Goal: Navigation & Orientation: Find specific page/section

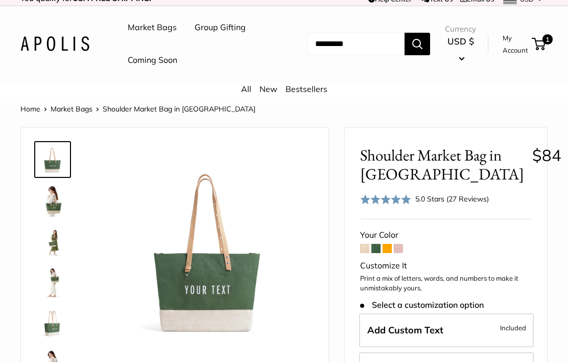
click at [383, 250] on span at bounding box center [387, 248] width 9 height 9
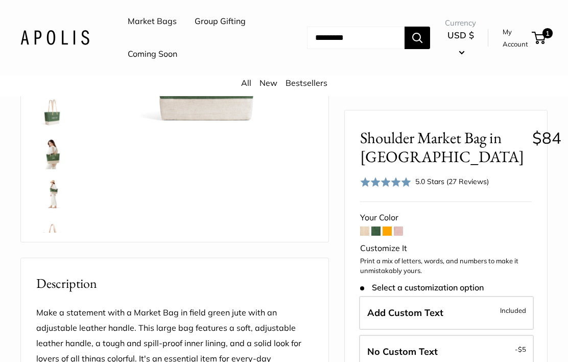
scroll to position [190, 0]
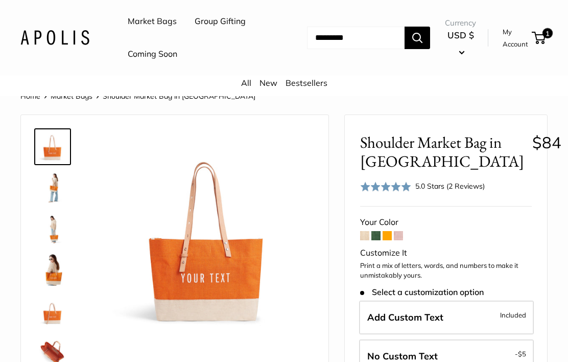
click at [399, 237] on span at bounding box center [398, 235] width 9 height 9
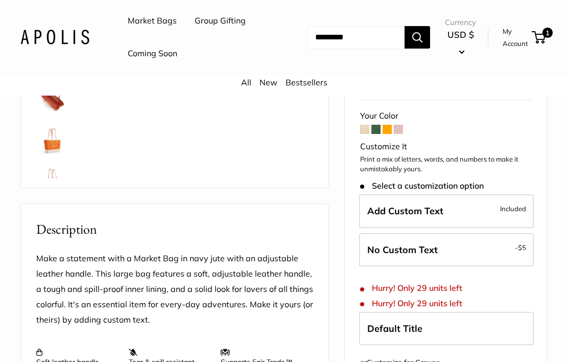
scroll to position [262, 0]
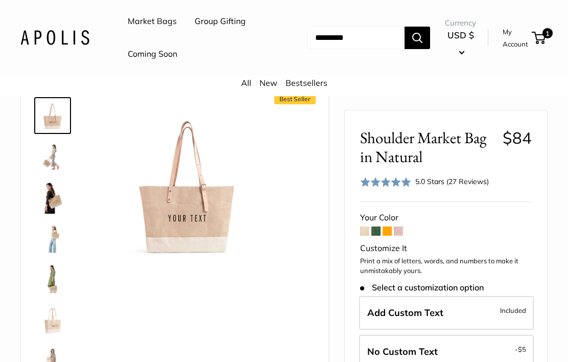
scroll to position [53, 0]
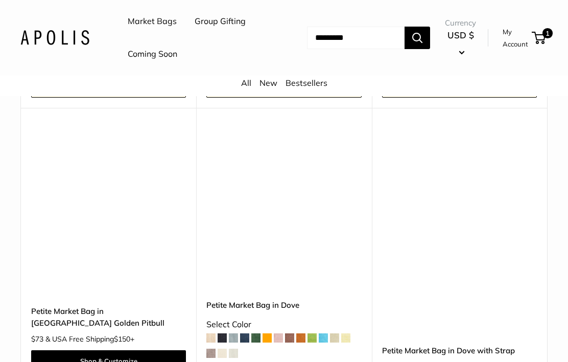
scroll to position [4730, 0]
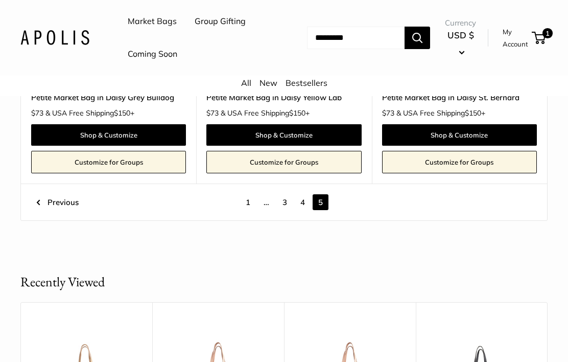
scroll to position [604, 0]
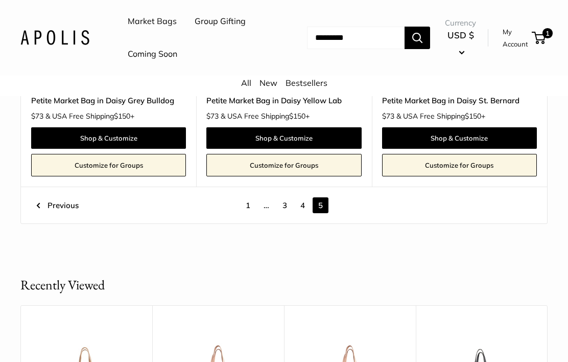
click at [150, 58] on link "Coming Soon" at bounding box center [153, 53] width 50 height 15
